Goal: Use online tool/utility: Utilize a website feature to perform a specific function

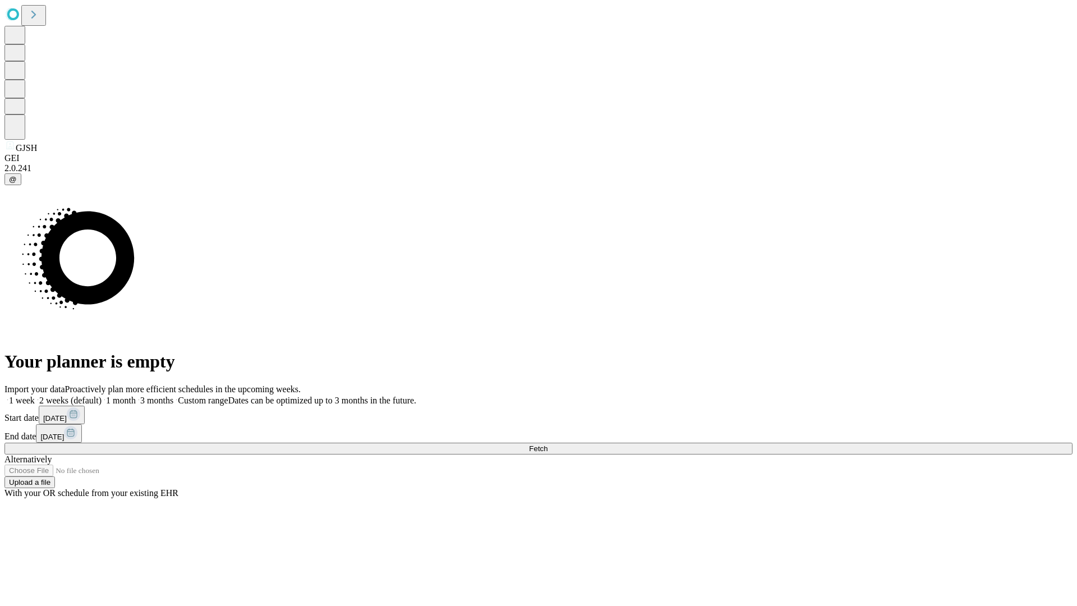
click at [548, 444] on span "Fetch" at bounding box center [538, 448] width 19 height 8
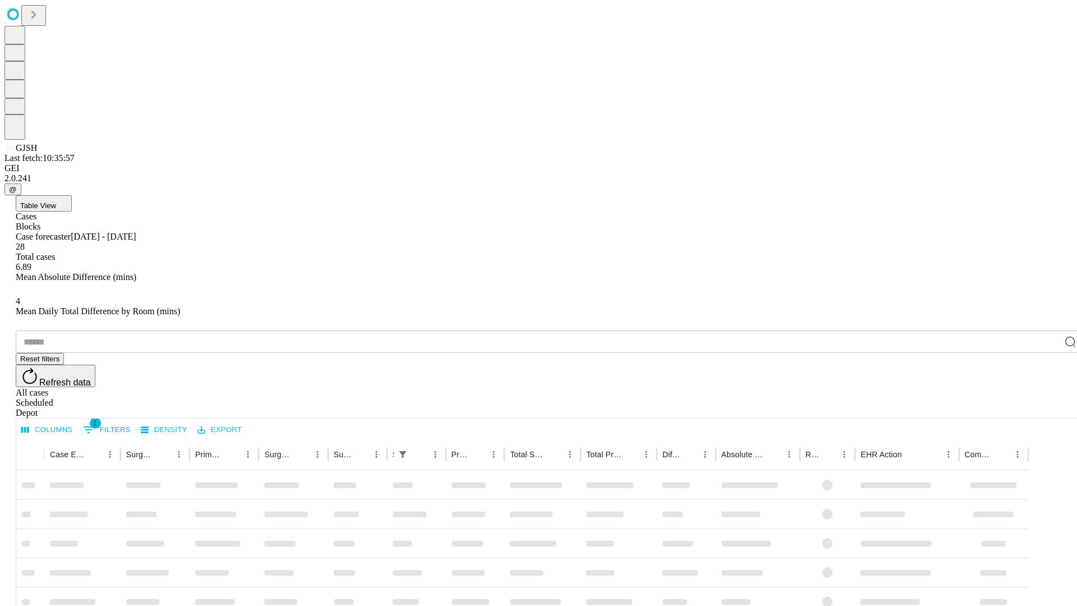
click at [56, 201] on span "Table View" at bounding box center [38, 205] width 36 height 8
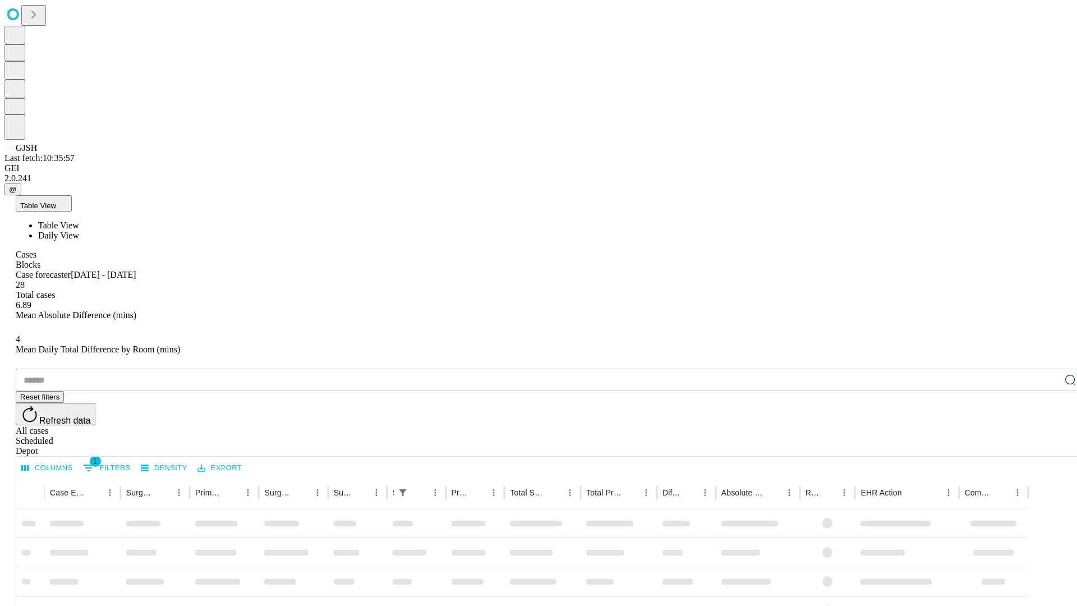
click at [79, 231] on span "Daily View" at bounding box center [58, 236] width 41 height 10
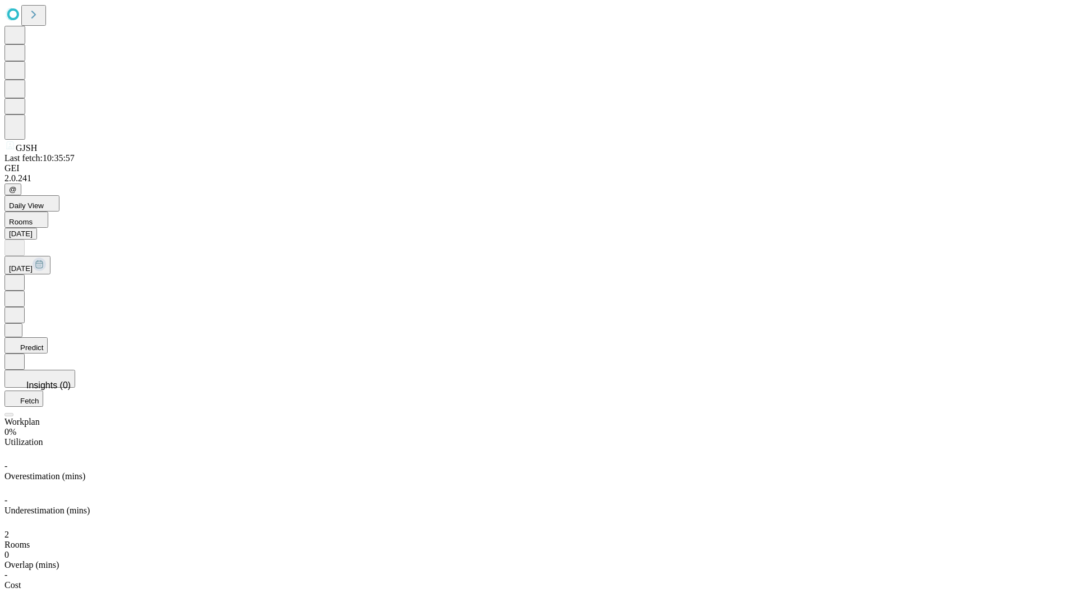
click at [48, 337] on button "Predict" at bounding box center [25, 345] width 43 height 16
